Goal: Book appointment/travel/reservation

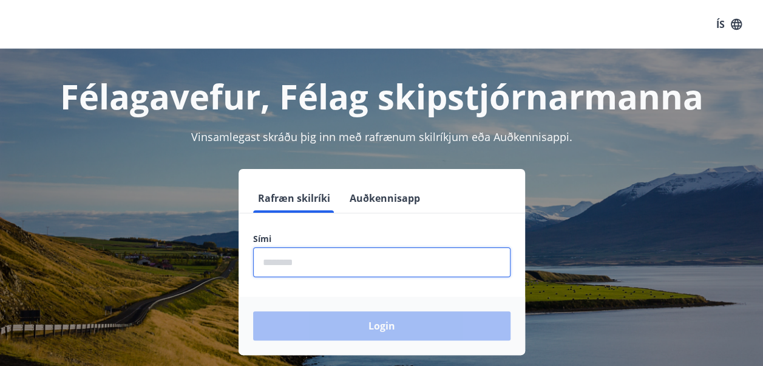
click at [315, 262] on input "phone" at bounding box center [381, 262] width 257 height 30
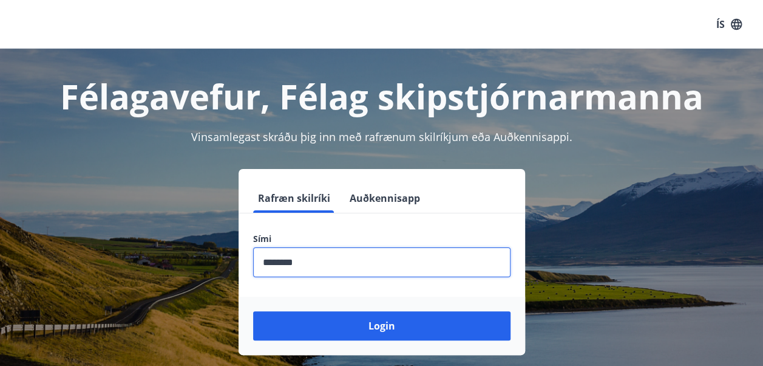
type input "********"
click at [253, 311] on button "Login" at bounding box center [381, 325] width 257 height 29
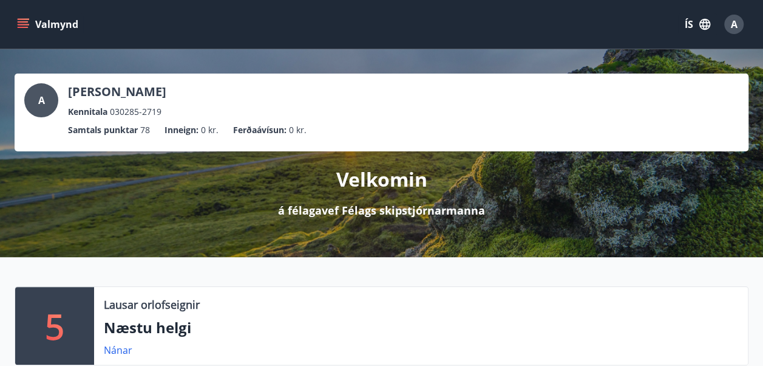
click at [19, 29] on icon "menu" at bounding box center [23, 24] width 12 height 12
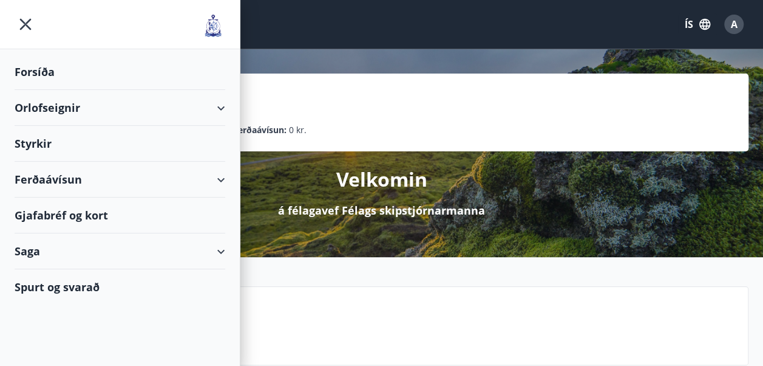
click at [216, 98] on div "Orlofseignir" at bounding box center [120, 108] width 211 height 36
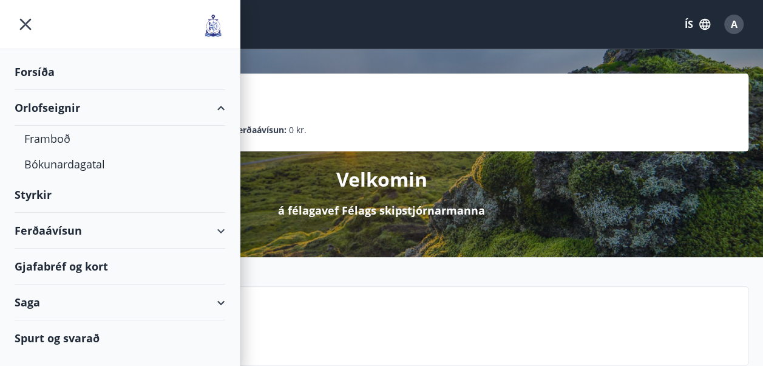
click at [49, 112] on div "Orlofseignir" at bounding box center [120, 108] width 211 height 36
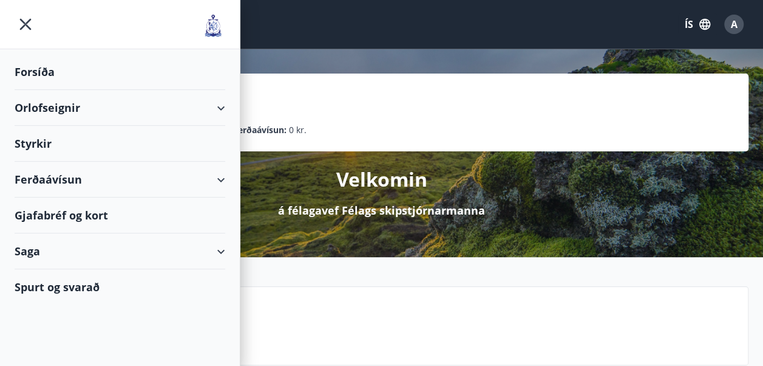
click at [49, 112] on div "Orlofseignir" at bounding box center [120, 108] width 211 height 36
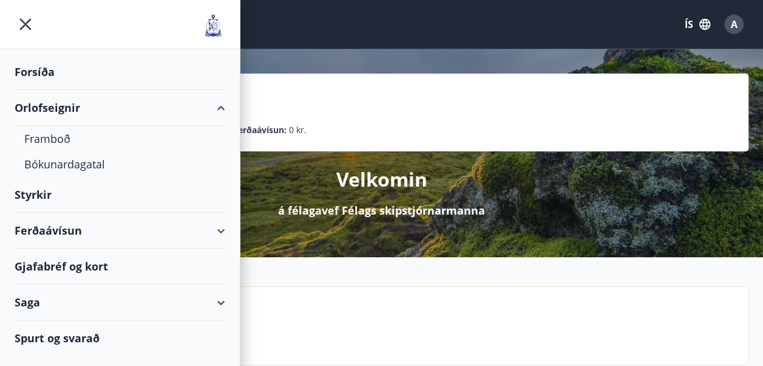
click at [49, 112] on div "Orlofseignir" at bounding box center [120, 108] width 211 height 36
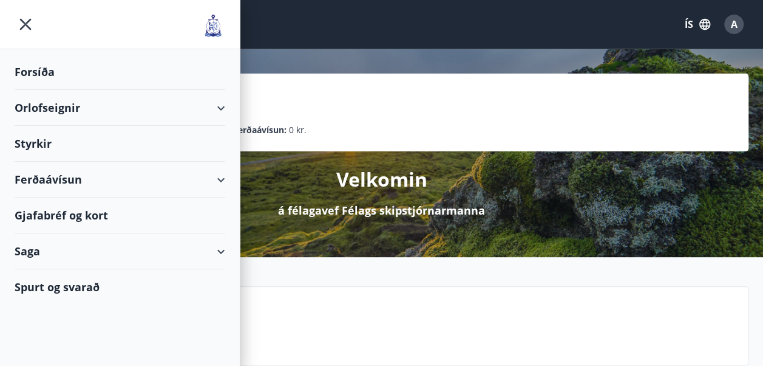
click at [49, 112] on div "Orlofseignir" at bounding box center [120, 108] width 211 height 36
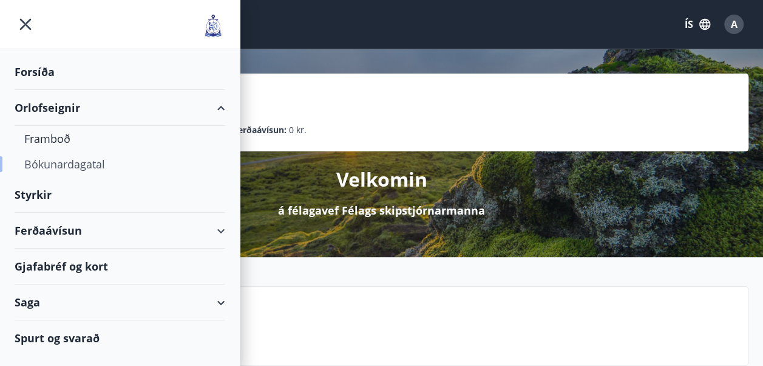
click at [51, 162] on div "Bókunardagatal" at bounding box center [119, 164] width 191 height 26
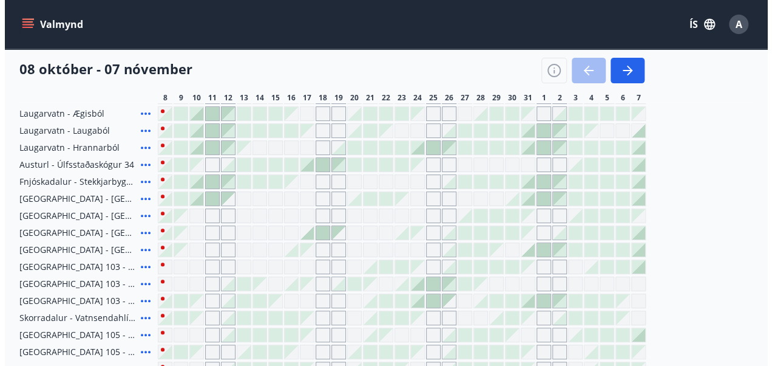
scroll to position [182, 0]
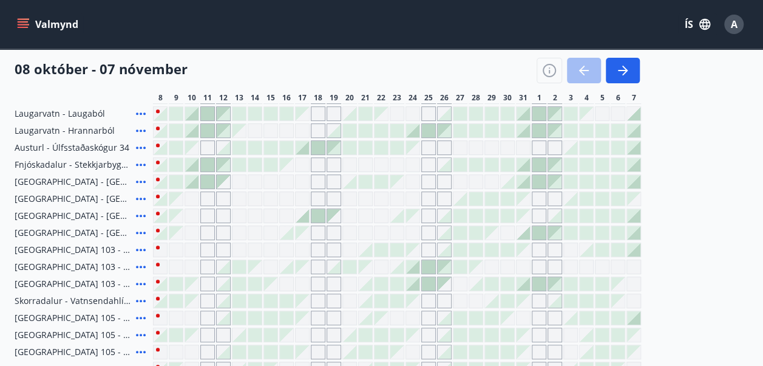
click at [397, 200] on div "Gráir dagar eru ekki bókanlegir" at bounding box center [397, 198] width 15 height 15
click at [399, 216] on div at bounding box center [396, 215] width 13 height 13
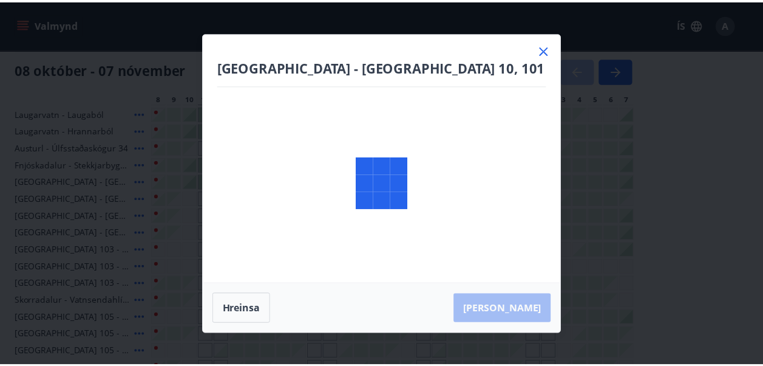
scroll to position [116, 0]
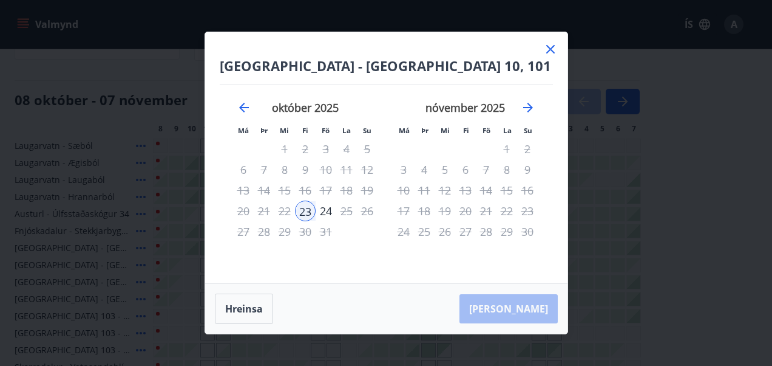
click at [553, 45] on icon at bounding box center [551, 49] width 15 height 15
click at [549, 46] on div "Valmynd ÍS A" at bounding box center [381, 24] width 763 height 49
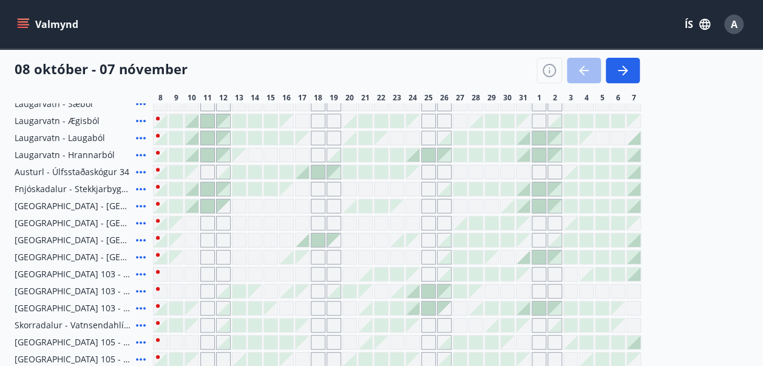
scroll to position [177, 0]
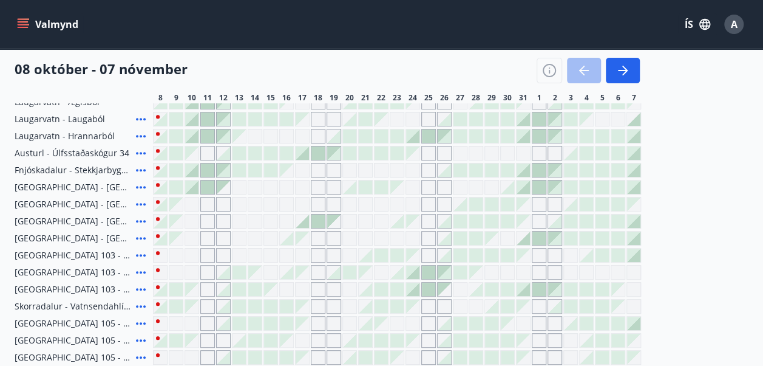
click at [394, 206] on div "Gráir dagar eru ekki bókanlegir" at bounding box center [397, 204] width 15 height 15
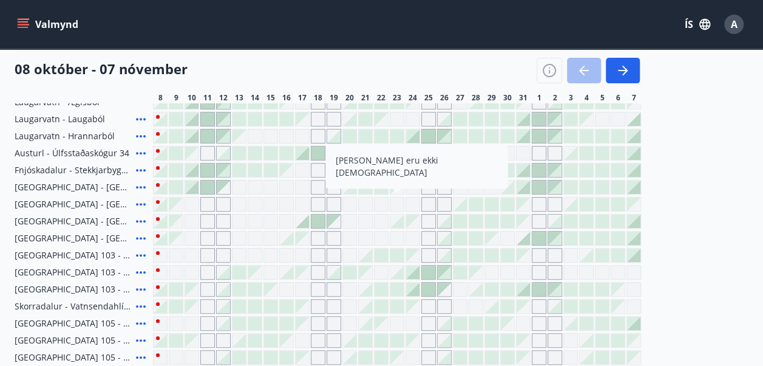
click at [751, 197] on div "Svæði Allt Dagsetningar Veldu tímabil Svefnstæði +1 [DATE] - [DATE] 8 9 10 11 1…" at bounding box center [381, 176] width 763 height 443
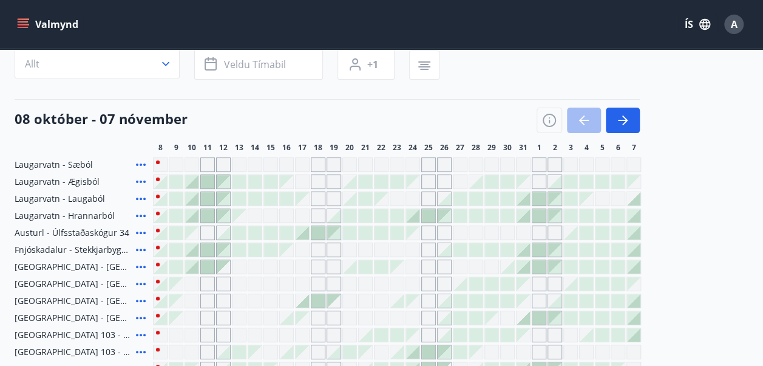
scroll to position [116, 0]
